Goal: Find specific page/section: Find specific page/section

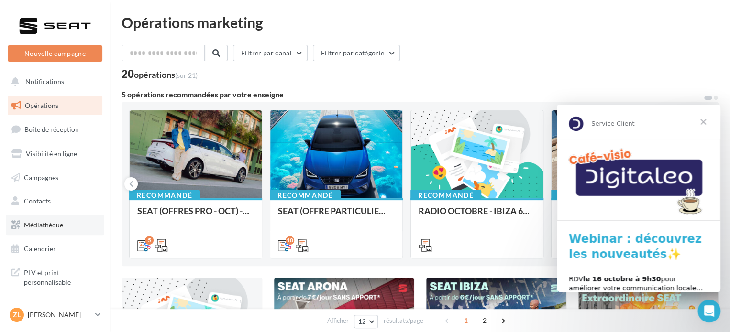
click at [44, 231] on link "Médiathèque" at bounding box center [55, 225] width 99 height 20
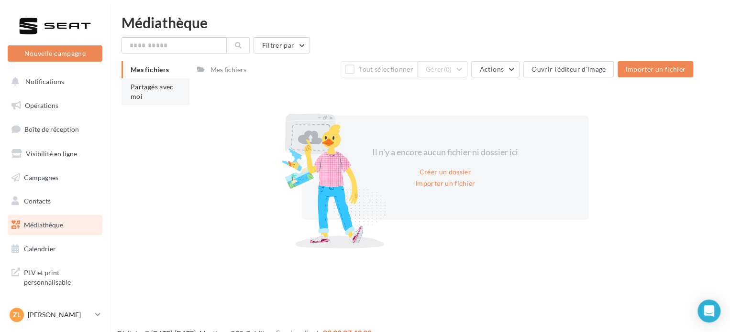
click at [149, 81] on li "Partagés avec moi" at bounding box center [155, 91] width 68 height 27
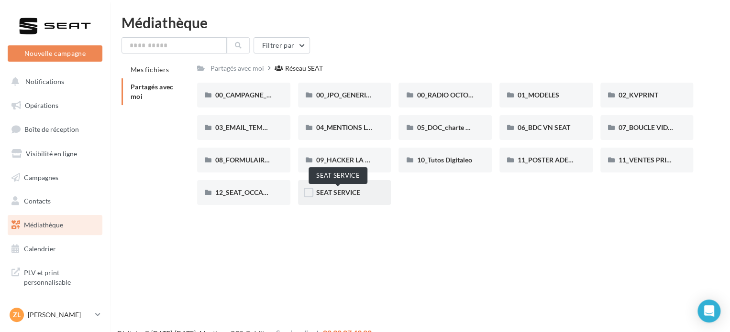
click at [331, 195] on span "SEAT SERVICE" at bounding box center [338, 192] width 44 height 8
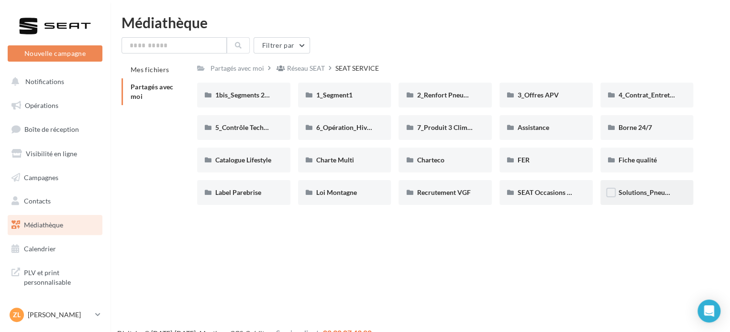
click at [639, 197] on div "Solutions_Pneumatiques" at bounding box center [646, 193] width 57 height 10
